Goal: Information Seeking & Learning: Learn about a topic

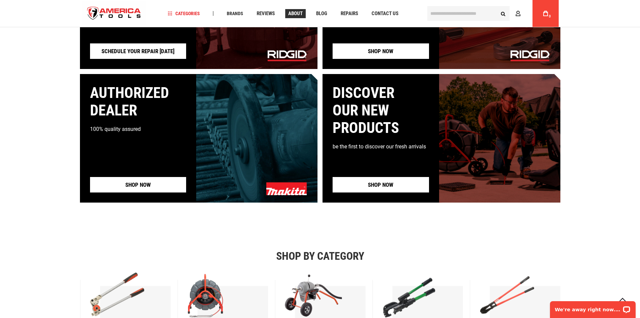
click at [299, 13] on span "About" at bounding box center [295, 13] width 14 height 5
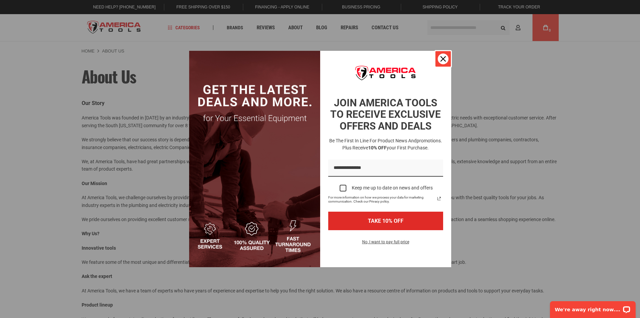
click at [443, 60] on icon "close icon" at bounding box center [443, 58] width 5 height 5
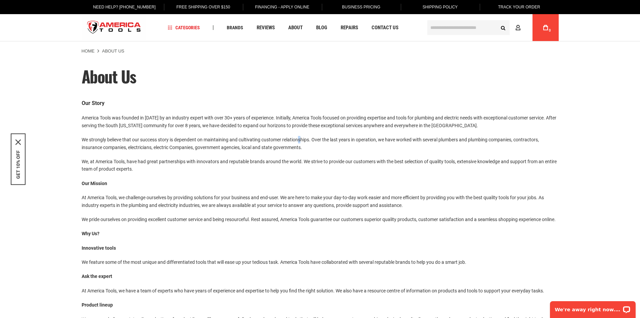
click at [301, 133] on div "Our Story America Tools was founded in [DATE] by an industry expert with over 3…" at bounding box center [320, 233] width 477 height 268
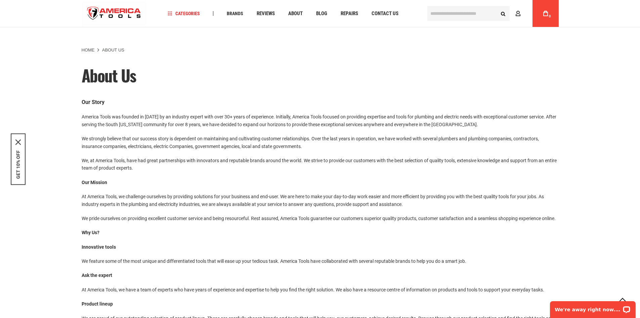
scroll to position [298, 0]
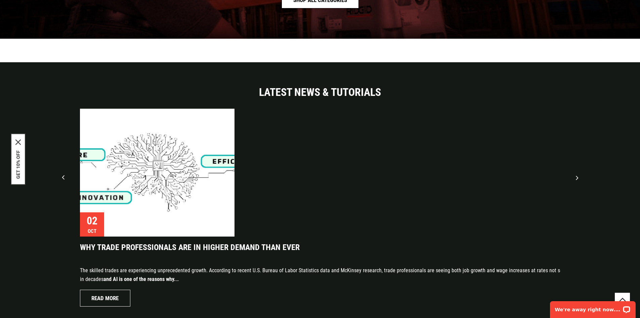
scroll to position [1486, 0]
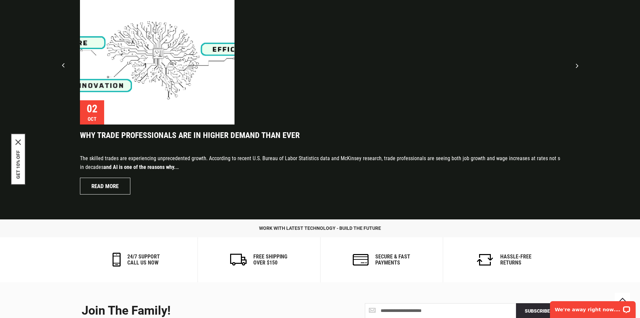
click at [575, 67] on div at bounding box center [577, 65] width 17 height 17
click at [577, 66] on div at bounding box center [577, 65] width 17 height 17
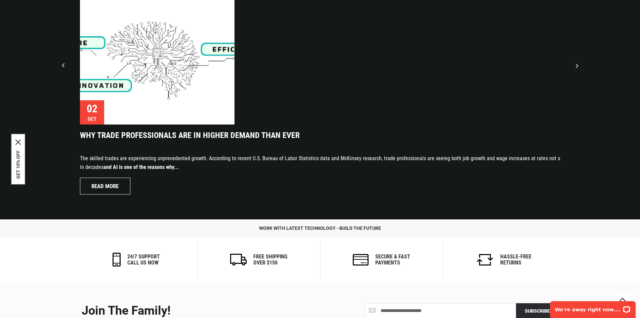
click at [577, 66] on div at bounding box center [577, 65] width 17 height 17
